Goal: Task Accomplishment & Management: Use online tool/utility

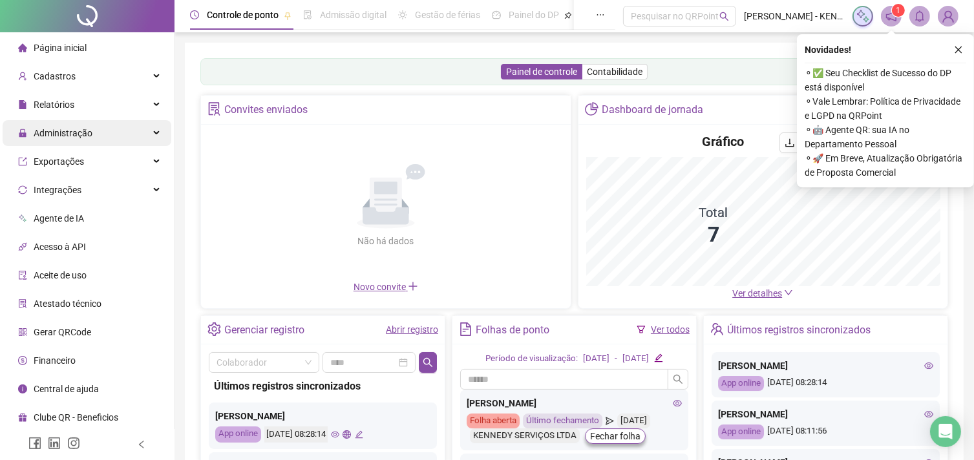
click at [157, 136] on div "Administração" at bounding box center [87, 133] width 169 height 26
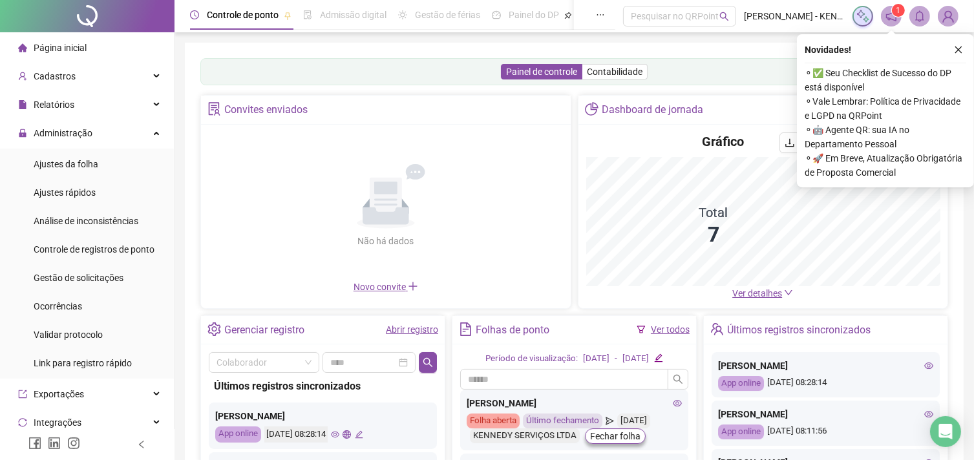
click at [127, 178] on ul "Ajustes da folha Ajustes rápidos Análise de inconsistências Controle de registr…" at bounding box center [87, 264] width 174 height 230
click at [123, 161] on li "Ajustes da folha" at bounding box center [87, 164] width 169 height 26
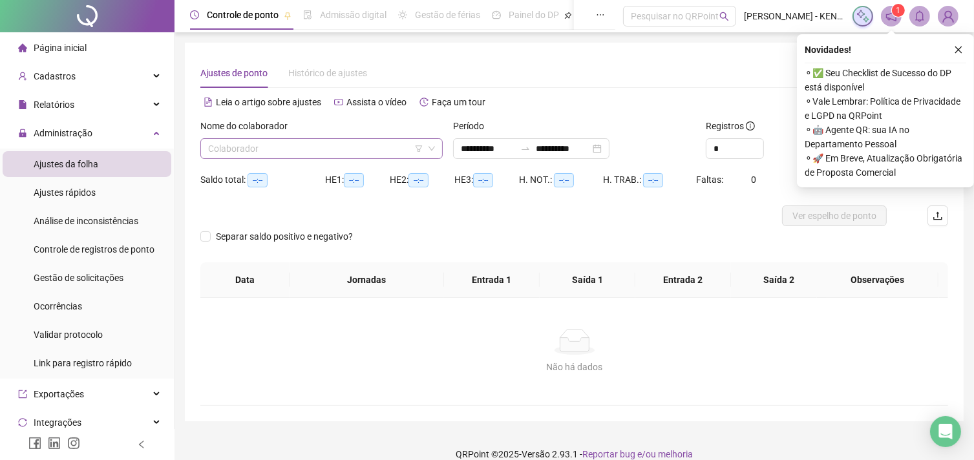
click at [317, 158] on input "search" at bounding box center [315, 148] width 215 height 19
type input "**********"
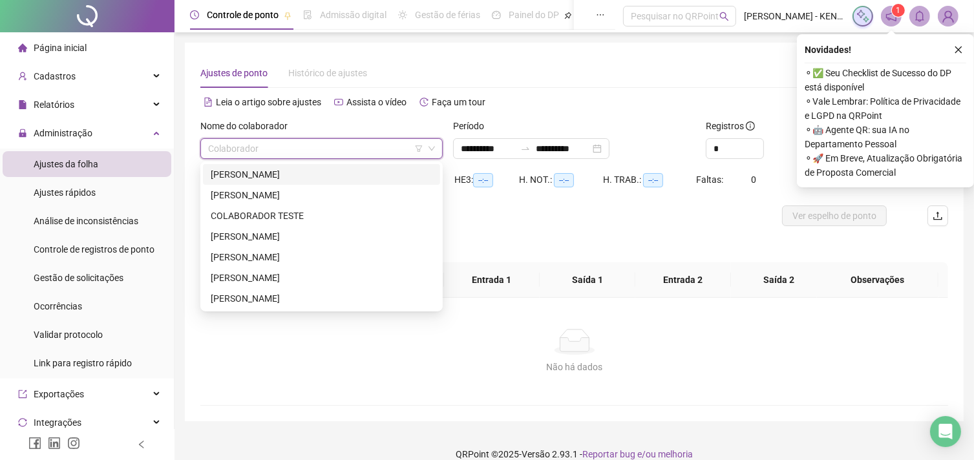
click at [299, 172] on div "[PERSON_NAME]" at bounding box center [322, 174] width 222 height 14
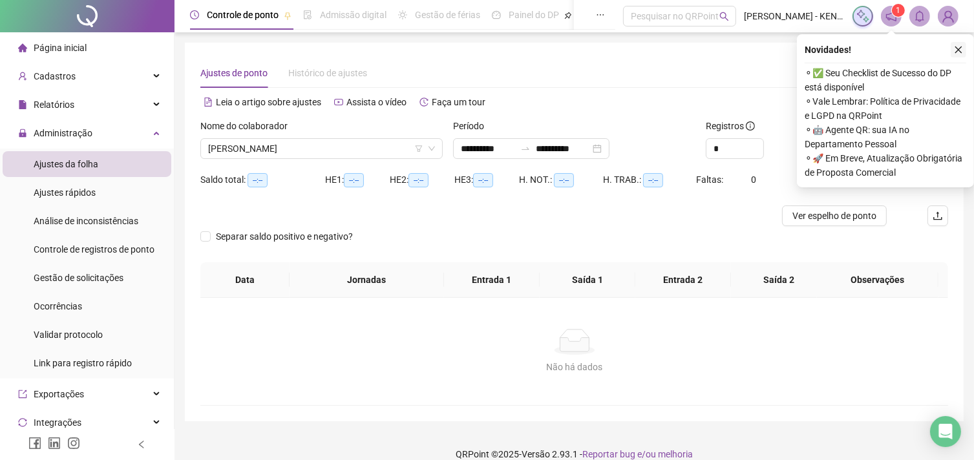
click at [963, 47] on button "button" at bounding box center [958, 50] width 16 height 16
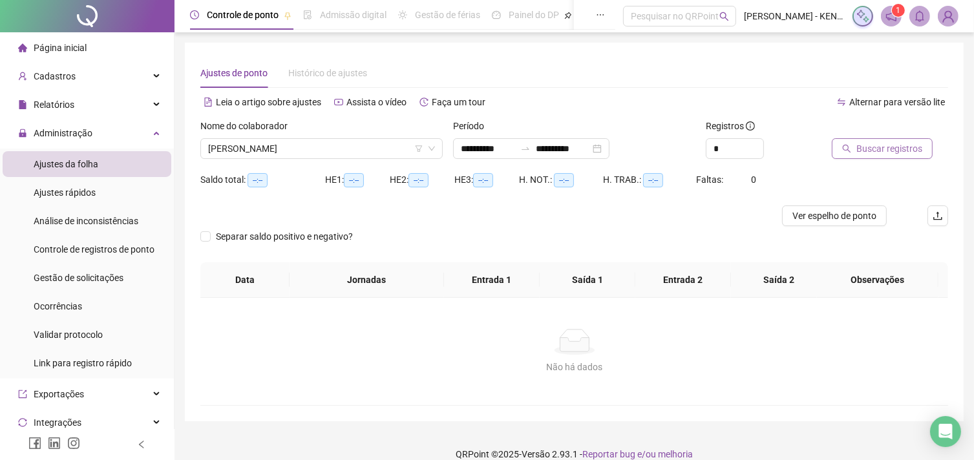
click at [914, 152] on span "Buscar registros" at bounding box center [889, 148] width 66 height 14
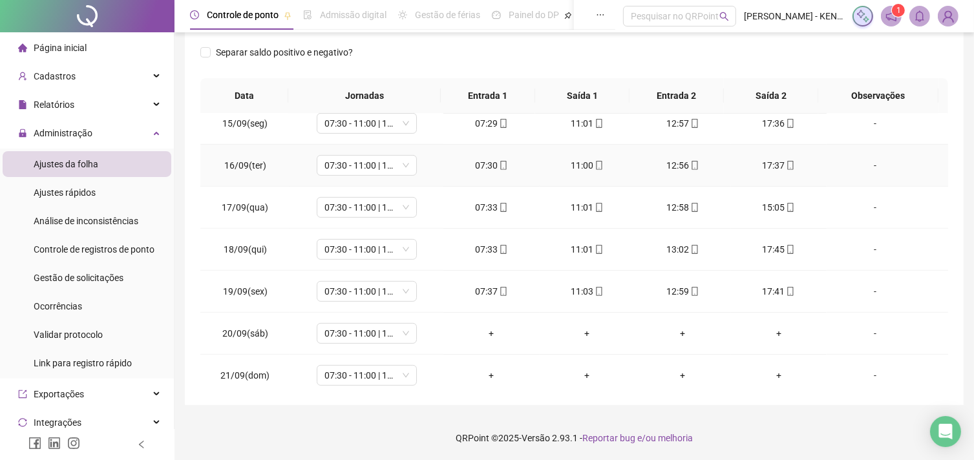
scroll to position [603, 0]
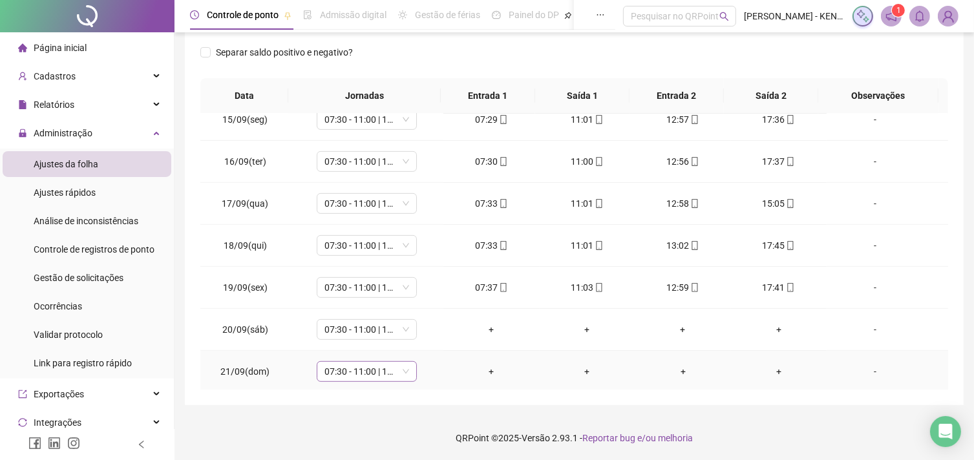
click at [398, 368] on span "07:30 - 11:00 | 13:00 - 17:30" at bounding box center [366, 371] width 85 height 19
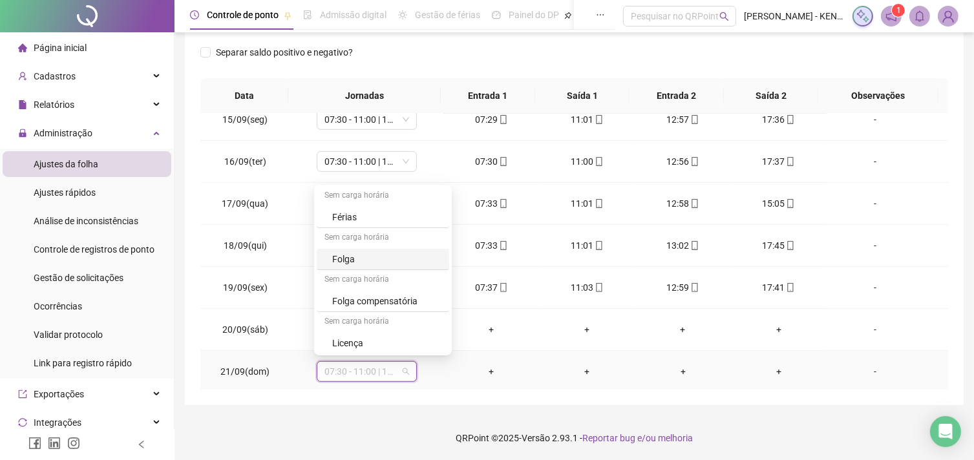
click at [390, 266] on div "Folga" at bounding box center [383, 259] width 132 height 21
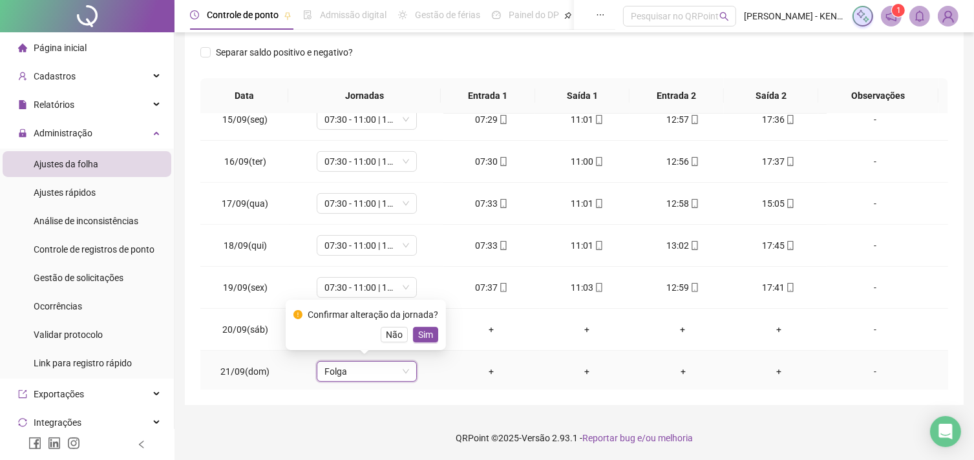
click at [435, 336] on div "Confirmar alteração da jornada? Não Sim" at bounding box center [366, 325] width 160 height 50
click at [432, 336] on button "Sim" at bounding box center [425, 335] width 25 height 16
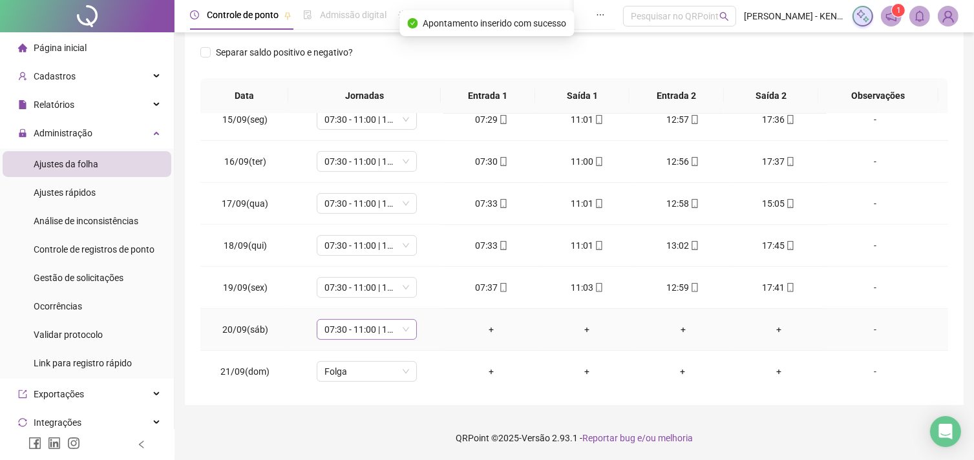
click at [402, 329] on span "07:30 - 11:00 | 13:00 - 17:30" at bounding box center [366, 329] width 85 height 19
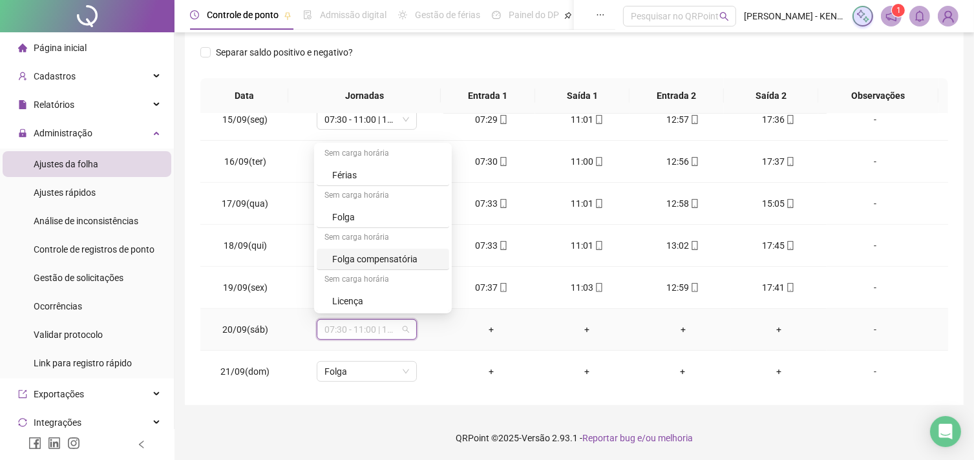
click at [391, 255] on div "Folga compensatória" at bounding box center [386, 259] width 109 height 14
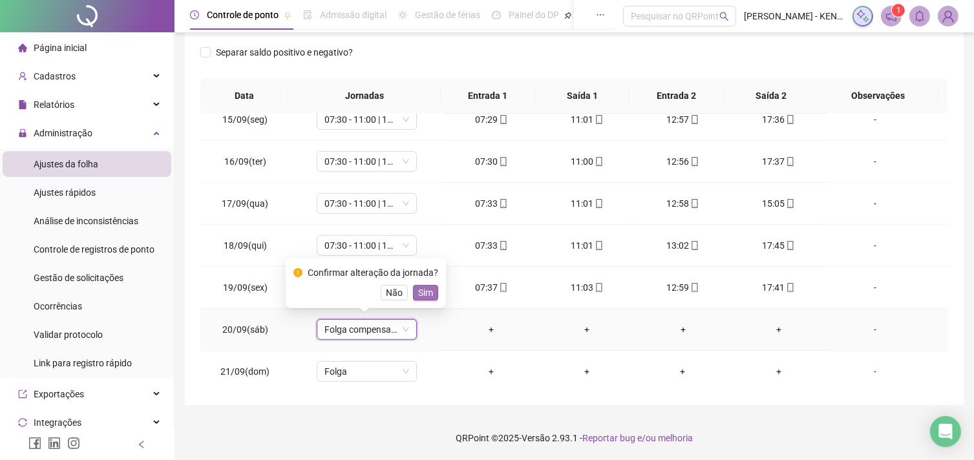
click at [424, 300] on button "Sim" at bounding box center [425, 293] width 25 height 16
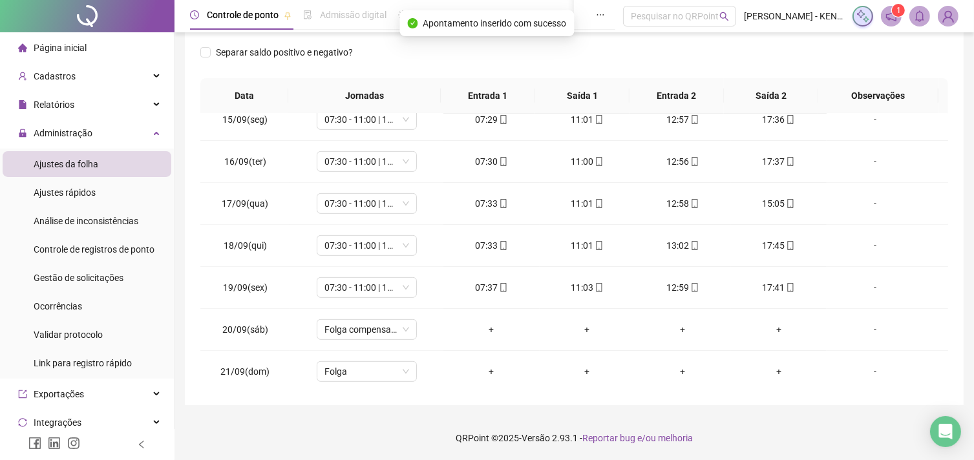
drag, startPoint x: 970, startPoint y: 299, endPoint x: 981, endPoint y: 299, distance: 11.6
click at [974, 260] on html "**********" at bounding box center [487, 30] width 974 height 460
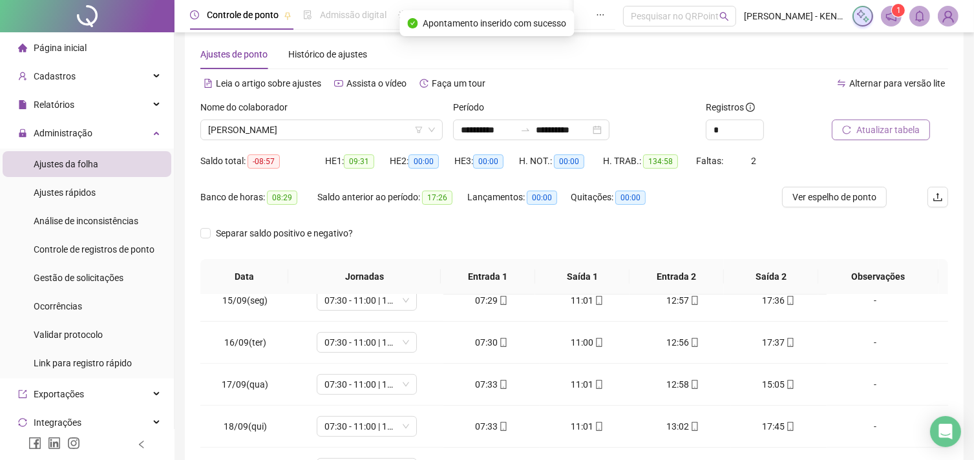
scroll to position [0, 0]
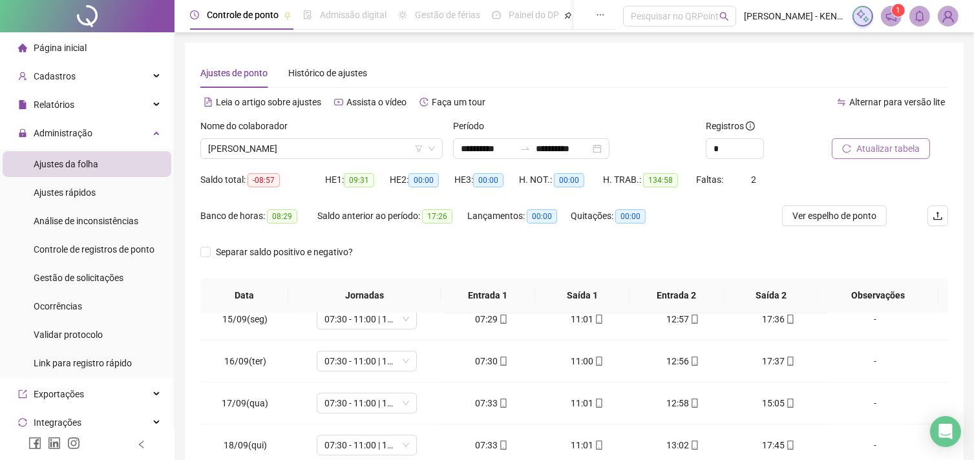
click at [847, 144] on icon "reload" at bounding box center [846, 148] width 9 height 9
